Goal: Check status: Check status

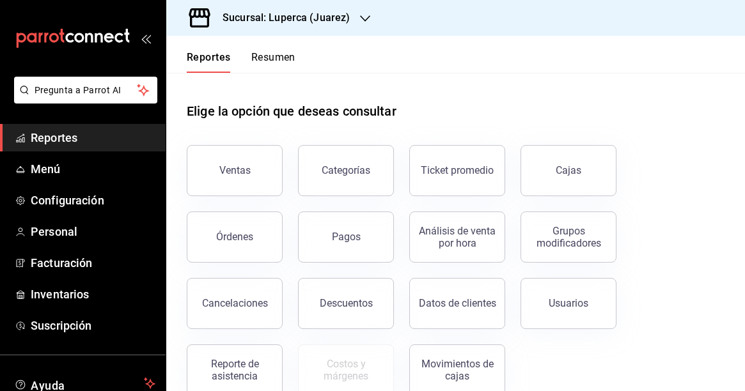
click at [361, 13] on icon "button" at bounding box center [365, 18] width 10 height 10
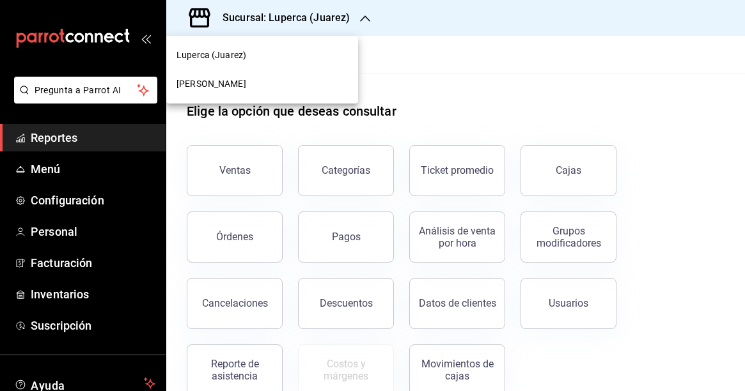
click at [222, 81] on span "[PERSON_NAME]" at bounding box center [211, 83] width 70 height 13
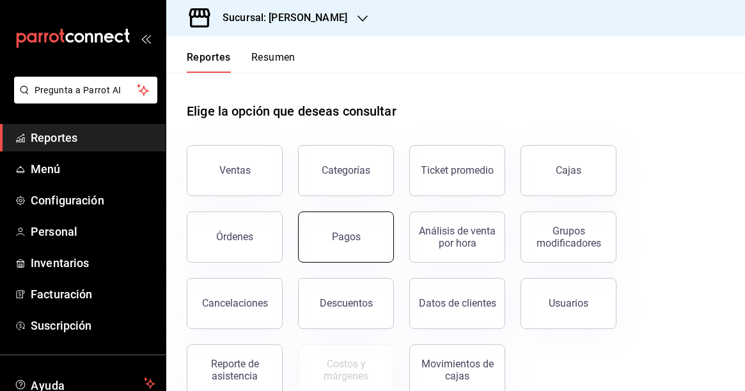
click at [361, 240] on button "Pagos" at bounding box center [346, 237] width 96 height 51
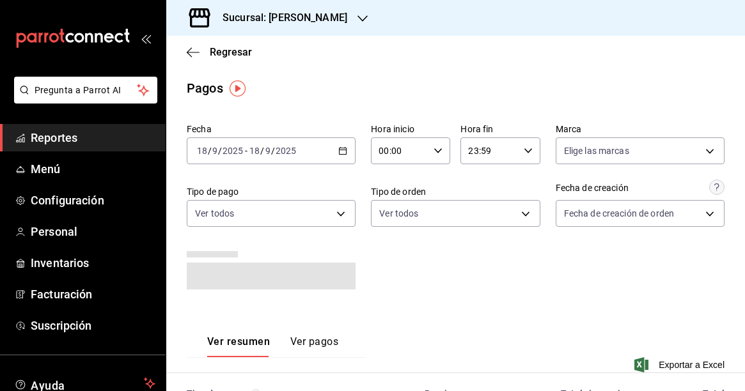
click at [341, 148] on icon "button" at bounding box center [342, 150] width 9 height 9
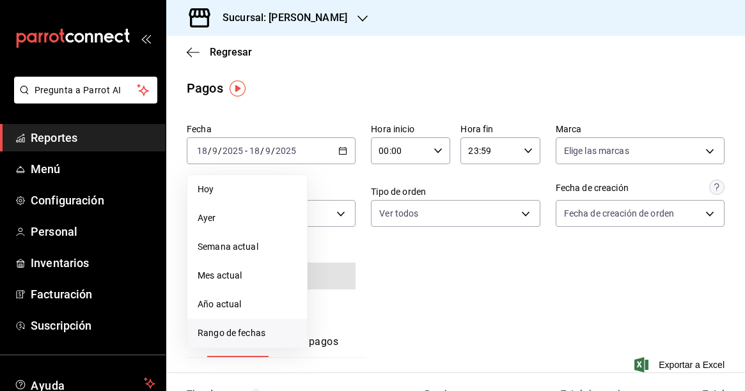
click at [212, 332] on span "Rango de fechas" at bounding box center [247, 333] width 99 height 13
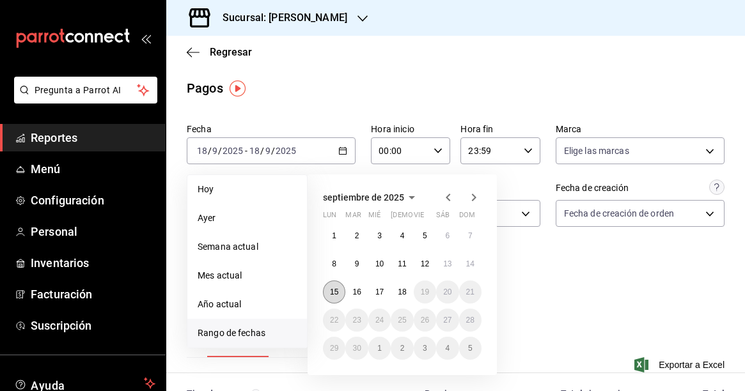
click at [336, 295] on abbr "15" at bounding box center [334, 292] width 8 height 9
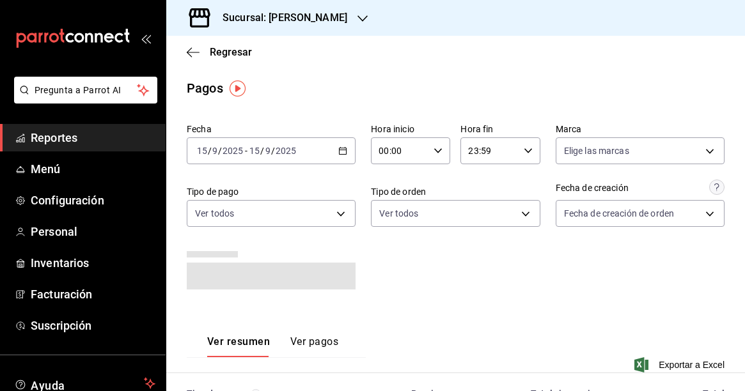
click at [439, 276] on div "Fecha [DATE] [DATE] - [DATE] [DATE] Hora inicio 00:00 Hora inicio Hora fin 23:5…" at bounding box center [456, 211] width 538 height 187
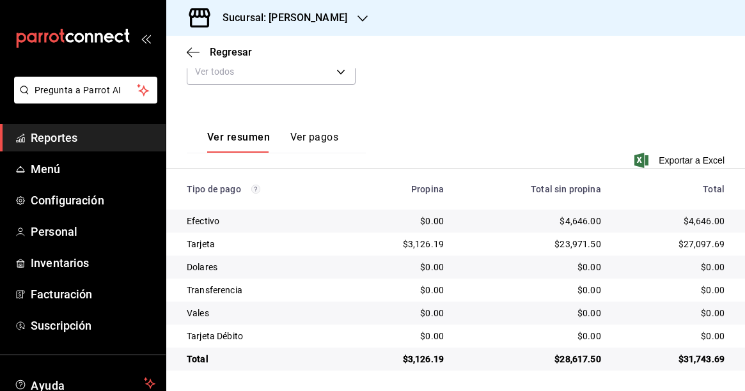
scroll to position [198, 0]
click at [578, 219] on div "$4,646.00" at bounding box center [532, 221] width 137 height 13
copy div "4,646.00"
click at [584, 246] on div "$23,971.50" at bounding box center [532, 244] width 137 height 13
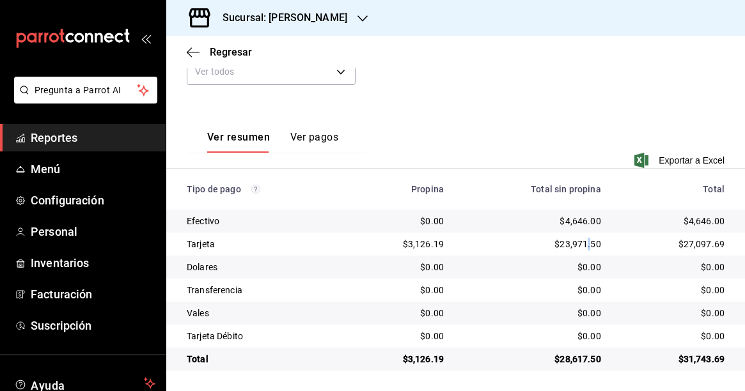
click at [584, 246] on div "$23,971.50" at bounding box center [532, 244] width 137 height 13
click at [575, 246] on div "$23,971.50" at bounding box center [532, 244] width 137 height 13
copy div "23,971.50"
click at [425, 248] on div "$3,126.19" at bounding box center [400, 244] width 86 height 13
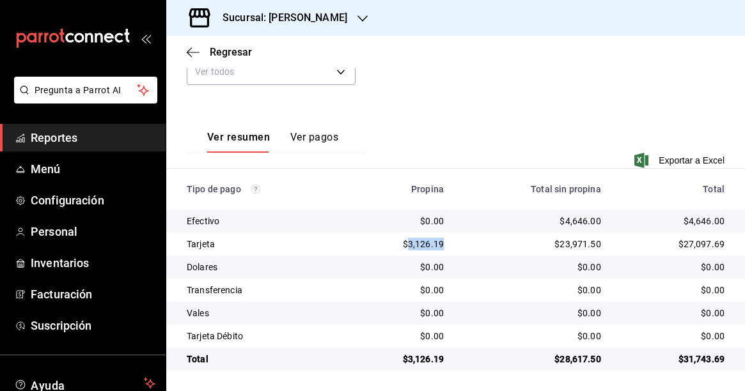
click at [425, 248] on div "$3,126.19" at bounding box center [400, 244] width 86 height 13
copy div "3,126.19"
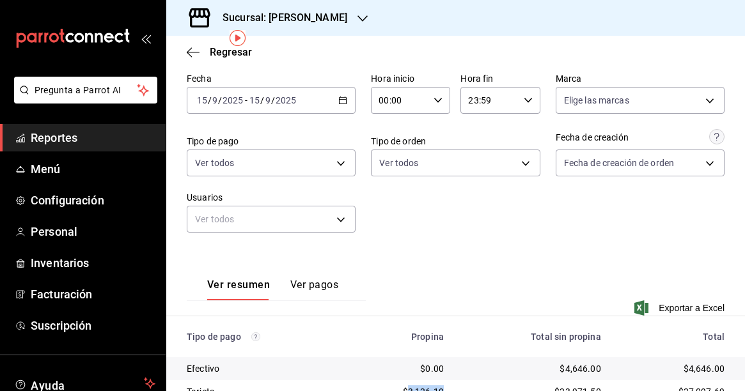
click at [342, 101] on icon "button" at bounding box center [342, 100] width 9 height 9
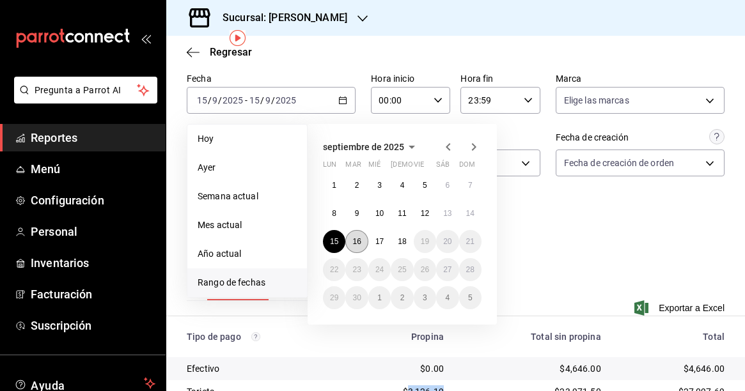
click at [359, 246] on abbr "16" at bounding box center [356, 241] width 8 height 9
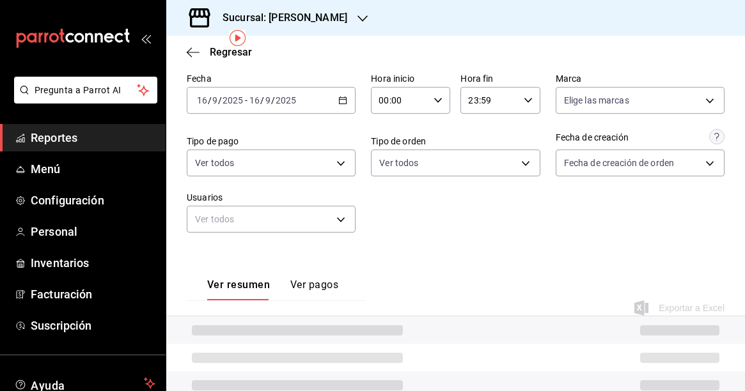
click at [429, 252] on div "Ver resumen Ver pagos Exportar a Excel" at bounding box center [455, 289] width 579 height 83
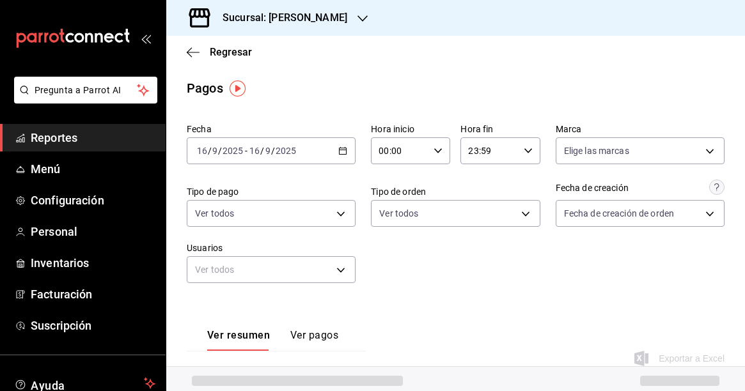
click at [340, 154] on \(Stroke\) "button" at bounding box center [343, 151] width 8 height 7
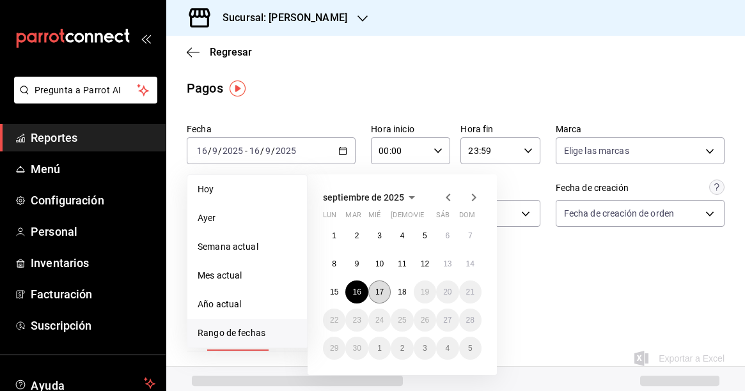
click at [382, 299] on button "17" at bounding box center [379, 292] width 22 height 23
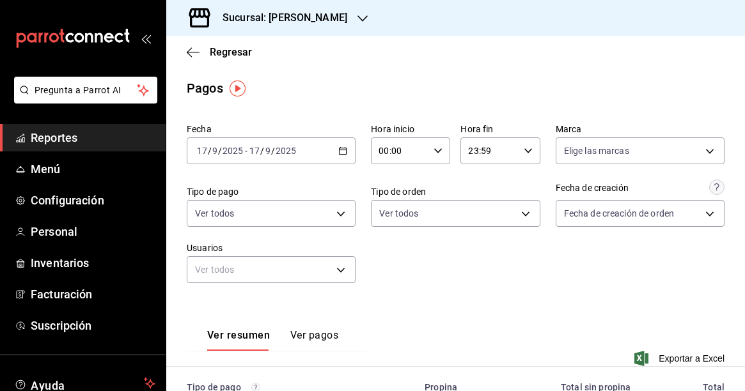
click at [498, 277] on div "Fecha [DATE] [DATE] - [DATE] [DATE] Hora inicio 00:00 Hora inicio Hora fin 23:5…" at bounding box center [456, 208] width 538 height 180
click at [343, 157] on div "[DATE] [DATE] - [DATE] [DATE]" at bounding box center [271, 150] width 169 height 27
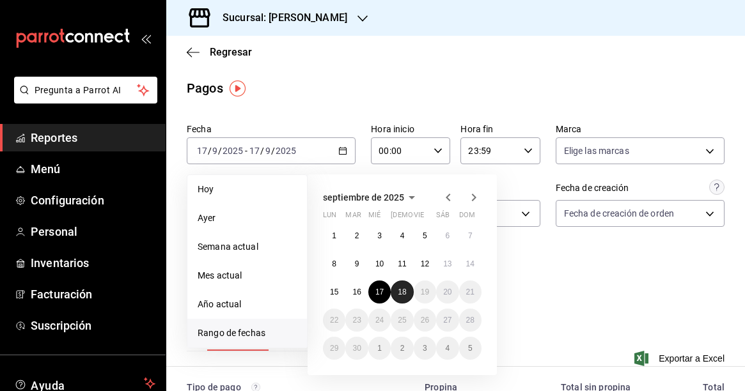
click at [402, 291] on abbr "18" at bounding box center [402, 292] width 8 height 9
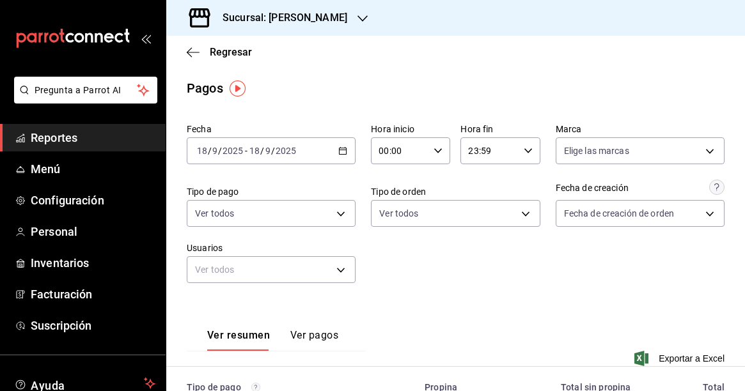
click at [402, 296] on div "Fecha [DATE] [DATE] - [DATE] [DATE] Hora inicio 00:00 Hora inicio Hora fin 23:5…" at bounding box center [456, 208] width 538 height 180
click at [343, 142] on div "[DATE] [DATE] - [DATE] [DATE]" at bounding box center [271, 150] width 169 height 27
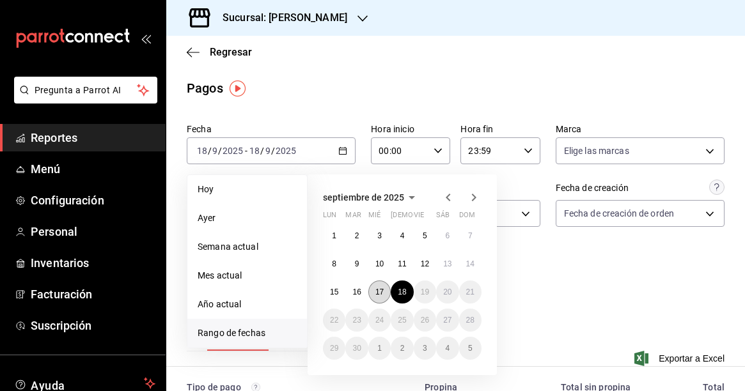
click at [381, 290] on abbr "17" at bounding box center [379, 292] width 8 height 9
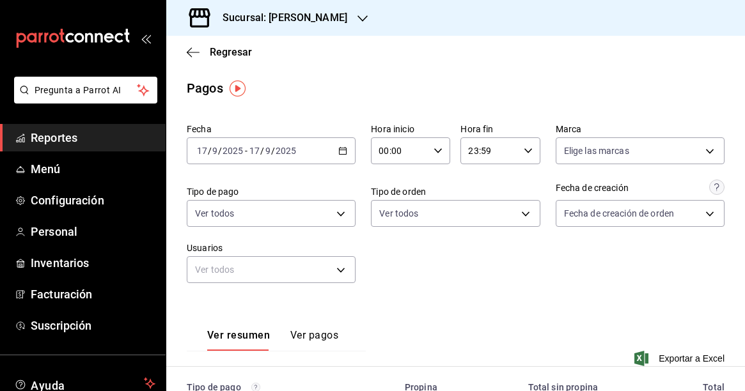
click at [431, 286] on div "Fecha [DATE] [DATE] - [DATE] [DATE] Hora inicio 00:00 Hora inicio Hora fin 23:5…" at bounding box center [456, 208] width 538 height 180
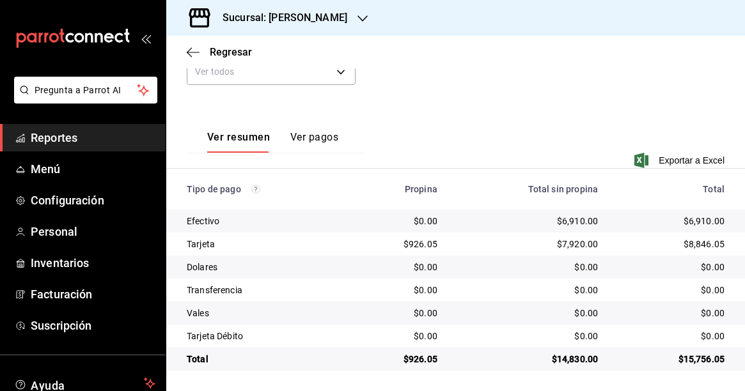
scroll to position [198, 0]
click at [575, 222] on div "$6,910.00" at bounding box center [528, 221] width 140 height 13
copy div "6,910.00"
click at [578, 242] on div "$7,920.00" at bounding box center [528, 244] width 140 height 13
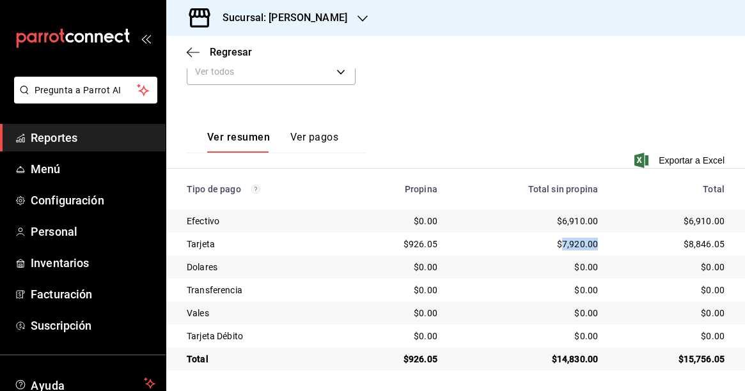
click at [578, 242] on div "$7,920.00" at bounding box center [528, 244] width 140 height 13
copy div "7,920.00"
click at [416, 244] on div "$926.05" at bounding box center [399, 244] width 76 height 13
copy div "926.05"
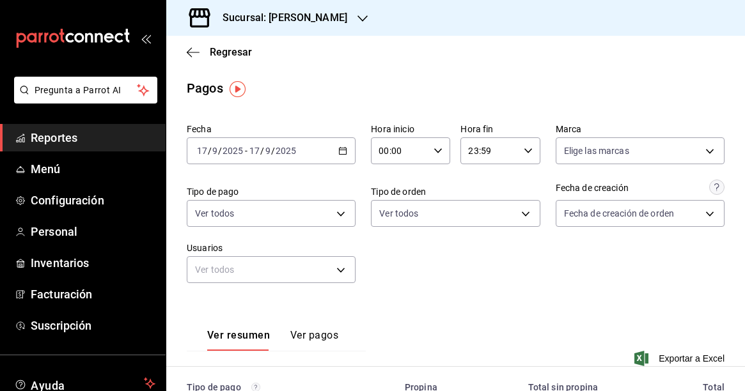
scroll to position [0, 0]
click at [339, 151] on icon "button" at bounding box center [342, 150] width 9 height 9
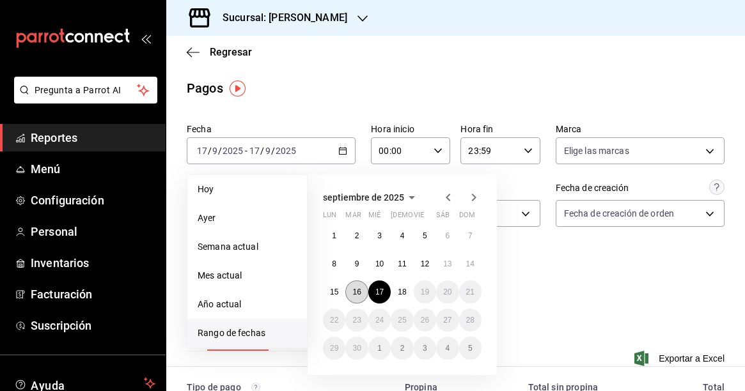
click at [362, 285] on button "16" at bounding box center [356, 292] width 22 height 23
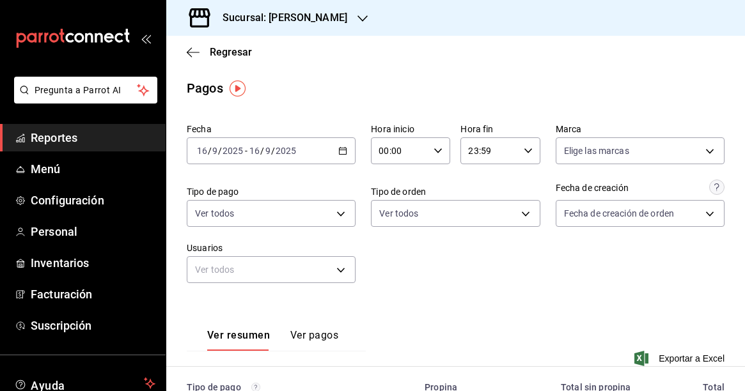
click at [409, 283] on div "Fecha [DATE] [DATE] - [DATE] [DATE] Hora inicio 00:00 Hora inicio Hora fin 23:5…" at bounding box center [456, 208] width 538 height 180
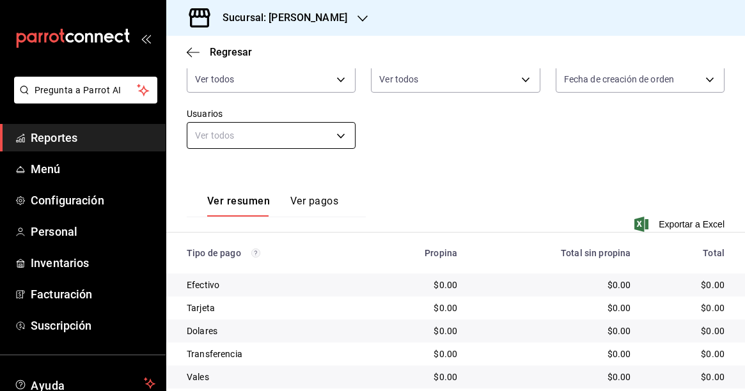
scroll to position [93, 0]
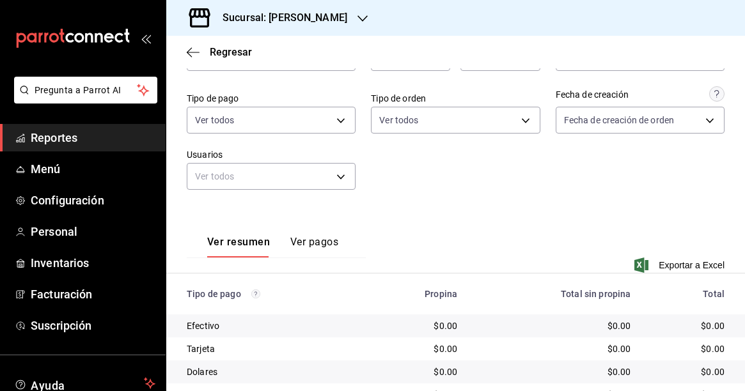
click at [347, 21] on h3 "Sucursal: [PERSON_NAME]" at bounding box center [279, 17] width 135 height 15
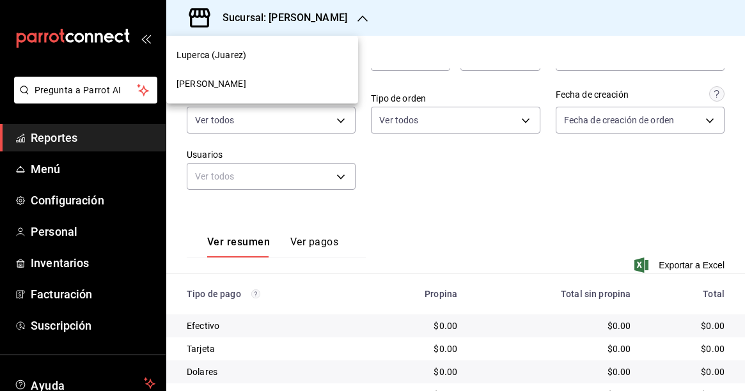
click at [256, 81] on div "[PERSON_NAME]" at bounding box center [261, 83] width 171 height 13
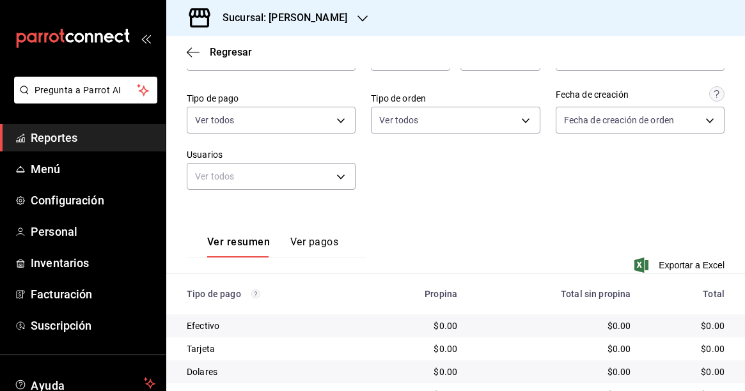
click at [298, 21] on h3 "Sucursal: [PERSON_NAME]" at bounding box center [279, 17] width 135 height 15
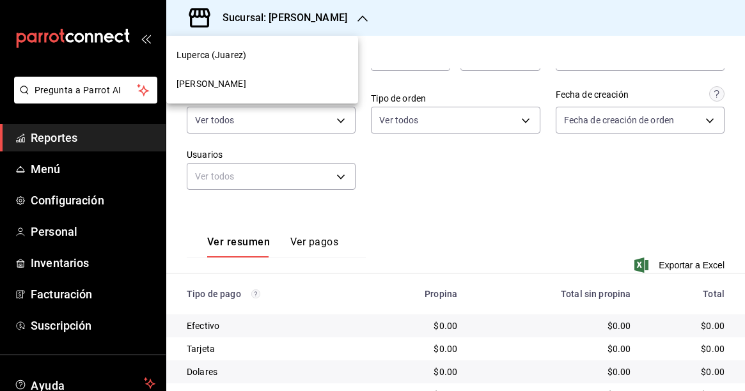
click at [274, 47] on div "Luperca (Juarez)" at bounding box center [262, 55] width 192 height 29
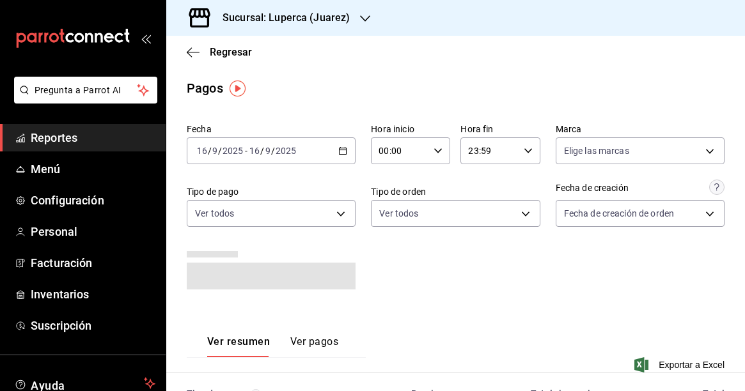
click at [345, 148] on \(Stroke\) "button" at bounding box center [343, 151] width 8 height 7
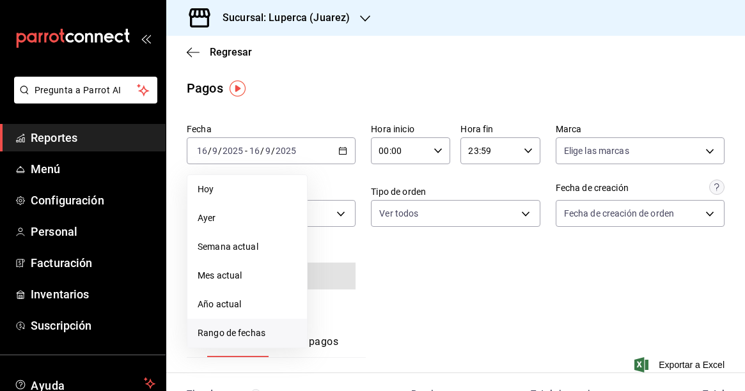
click at [247, 329] on span "Rango de fechas" at bounding box center [247, 333] width 99 height 13
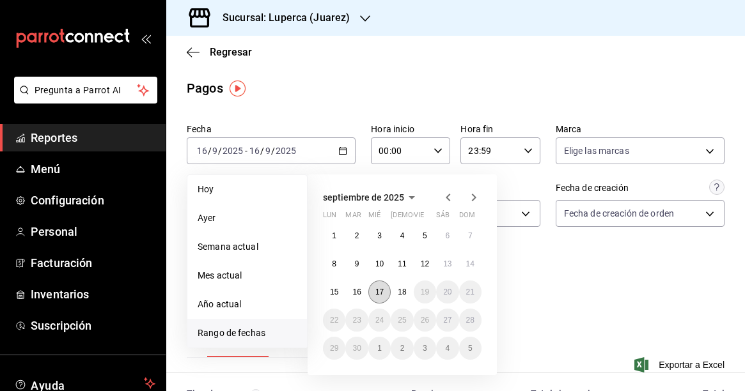
click at [378, 292] on abbr "17" at bounding box center [379, 292] width 8 height 9
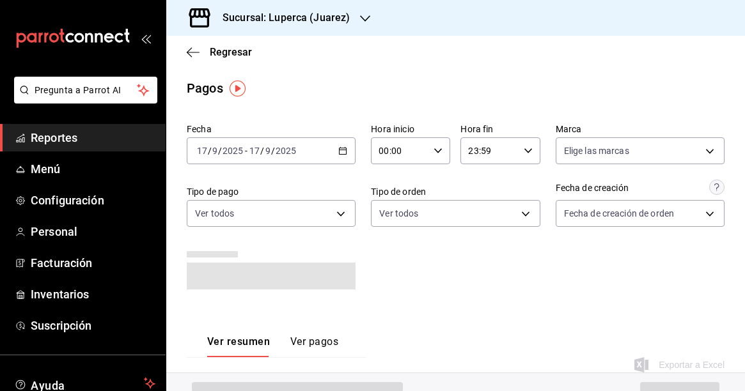
click at [407, 286] on div "Fecha [DATE] [DATE] - [DATE] [DATE] Hora inicio 00:00 Hora inicio Hora fin 23:5…" at bounding box center [456, 211] width 538 height 187
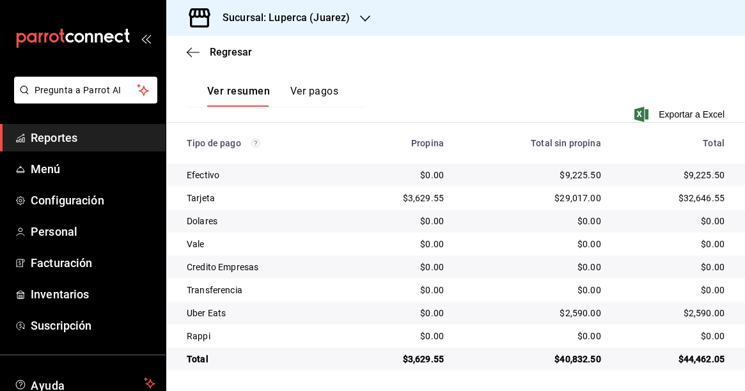
scroll to position [244, 0]
click at [574, 179] on div "$9,225.50" at bounding box center [532, 175] width 137 height 13
copy div "9,225.50"
click at [577, 196] on div "$29,017.00" at bounding box center [532, 198] width 137 height 13
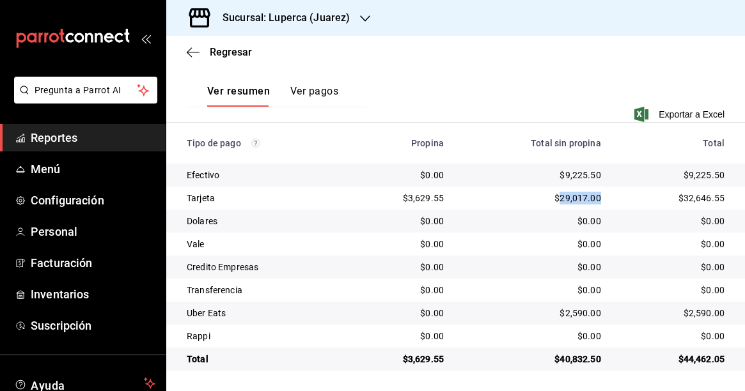
click at [577, 196] on div "$29,017.00" at bounding box center [532, 198] width 137 height 13
copy div "29,017.00"
click at [570, 313] on div "$2,590.00" at bounding box center [532, 313] width 137 height 13
copy div "2,590.00"
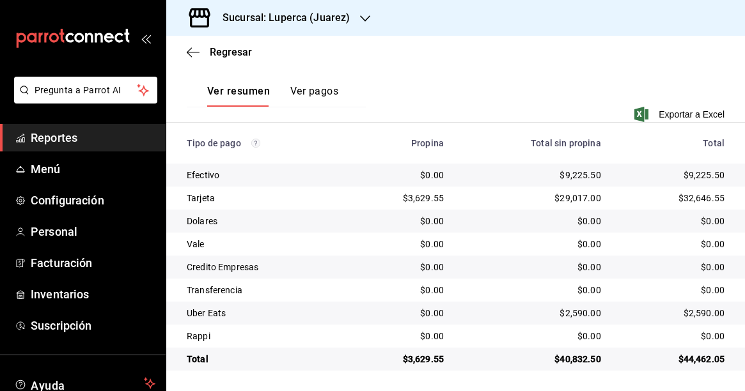
click at [428, 198] on div "$3,629.55" at bounding box center [400, 198] width 86 height 13
copy div "3,629.55"
